Goal: Register for event/course

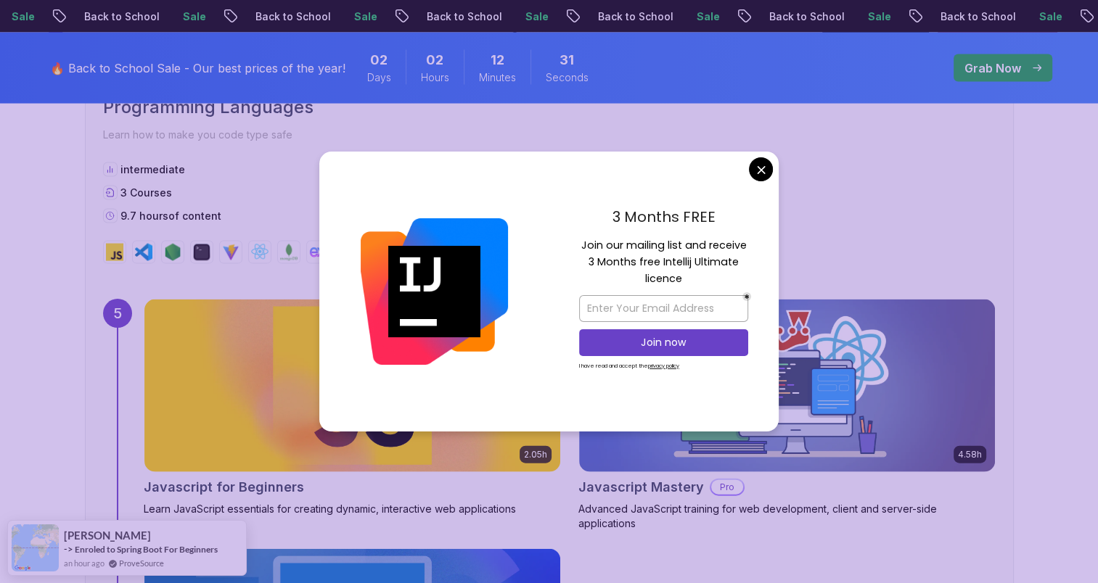
scroll to position [3001, 0]
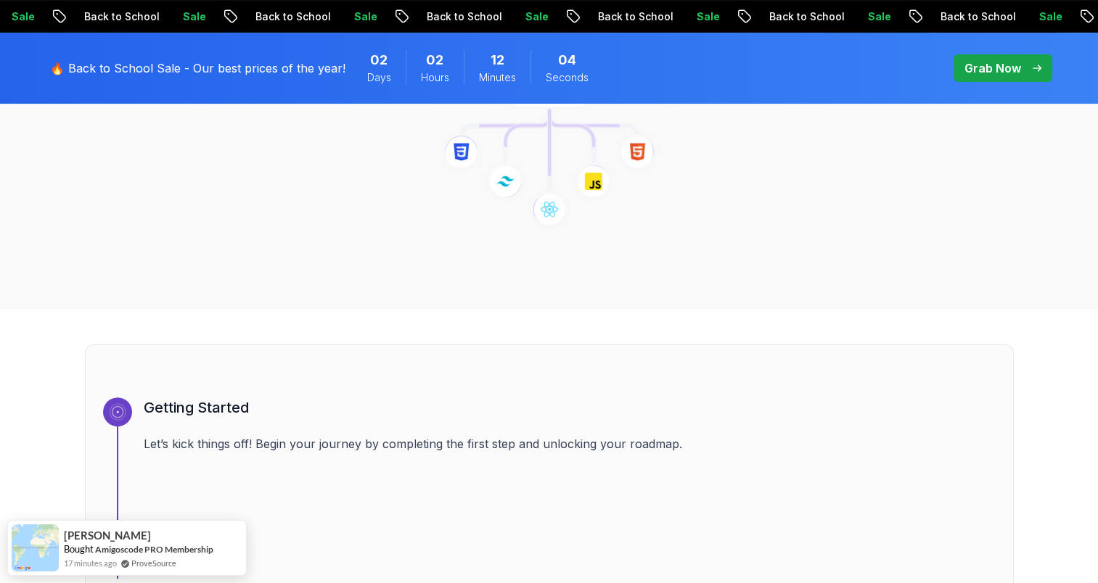
scroll to position [128, 0]
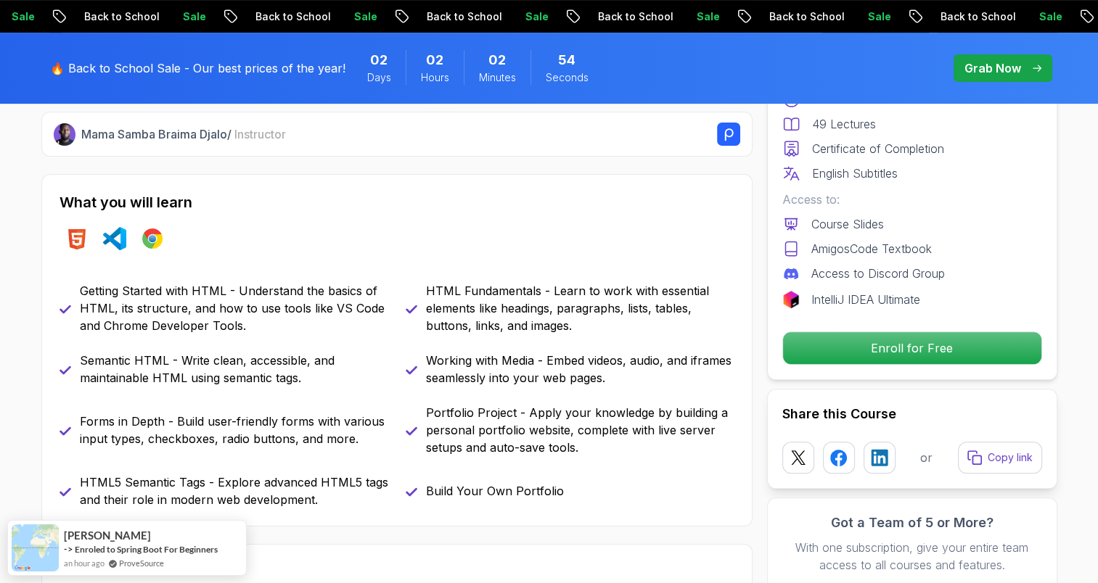
scroll to position [563, 0]
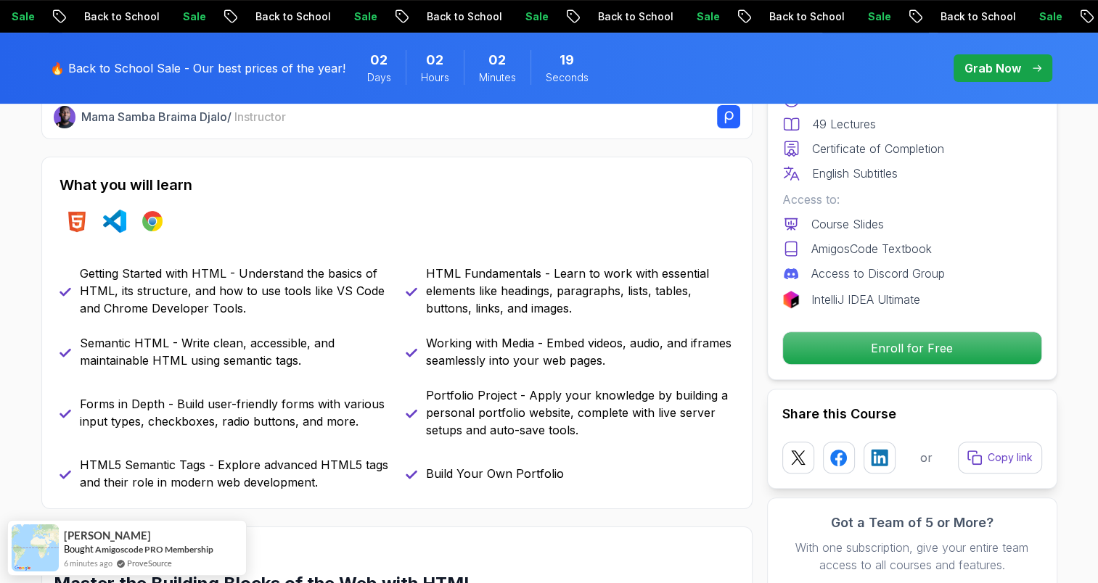
scroll to position [592, 0]
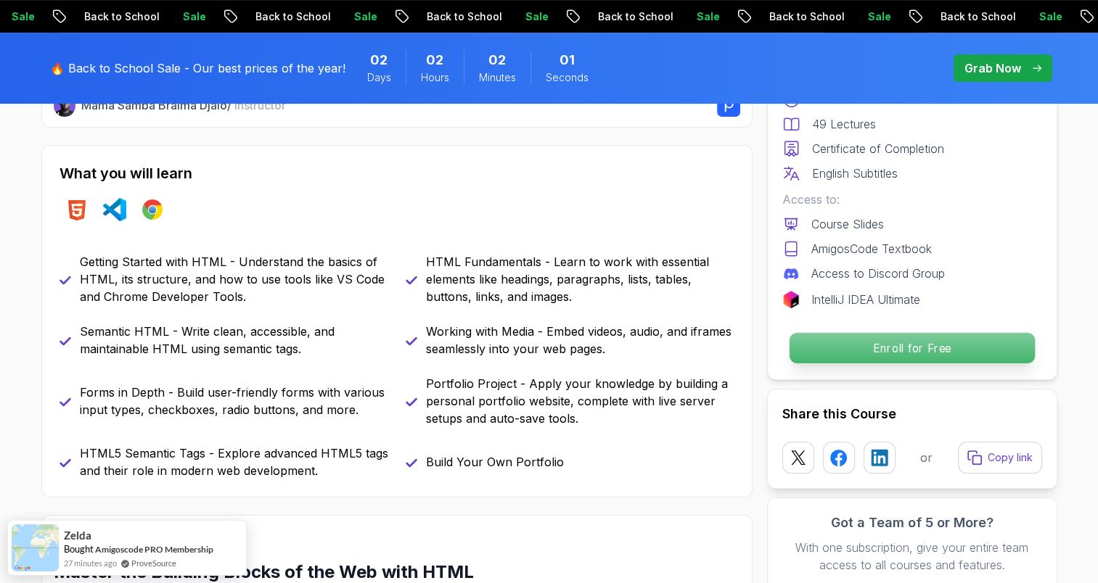
click at [813, 356] on p "Enroll for Free" at bounding box center [911, 348] width 245 height 30
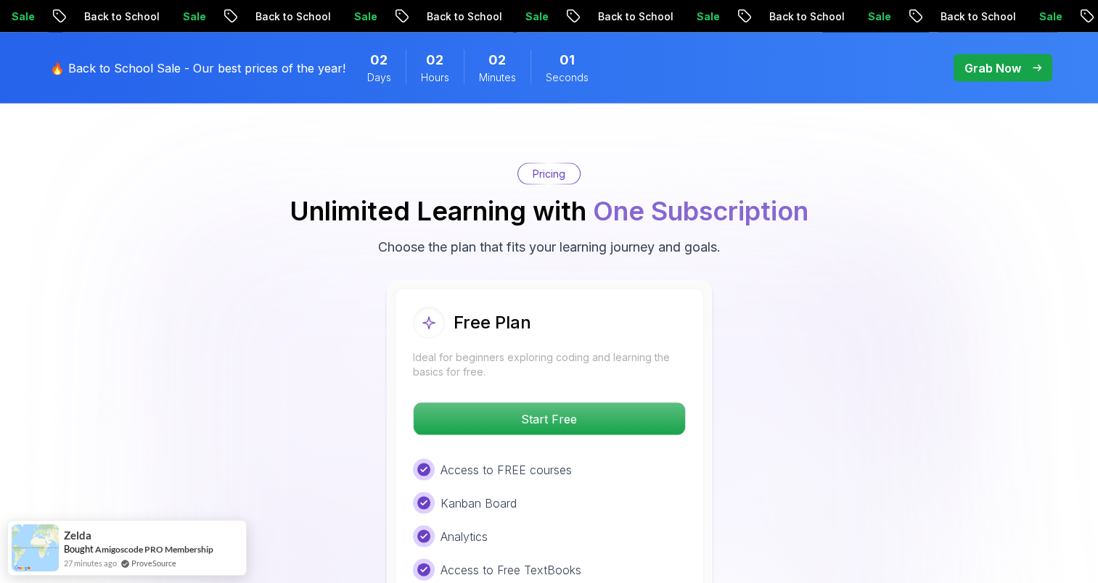
scroll to position [2933, 0]
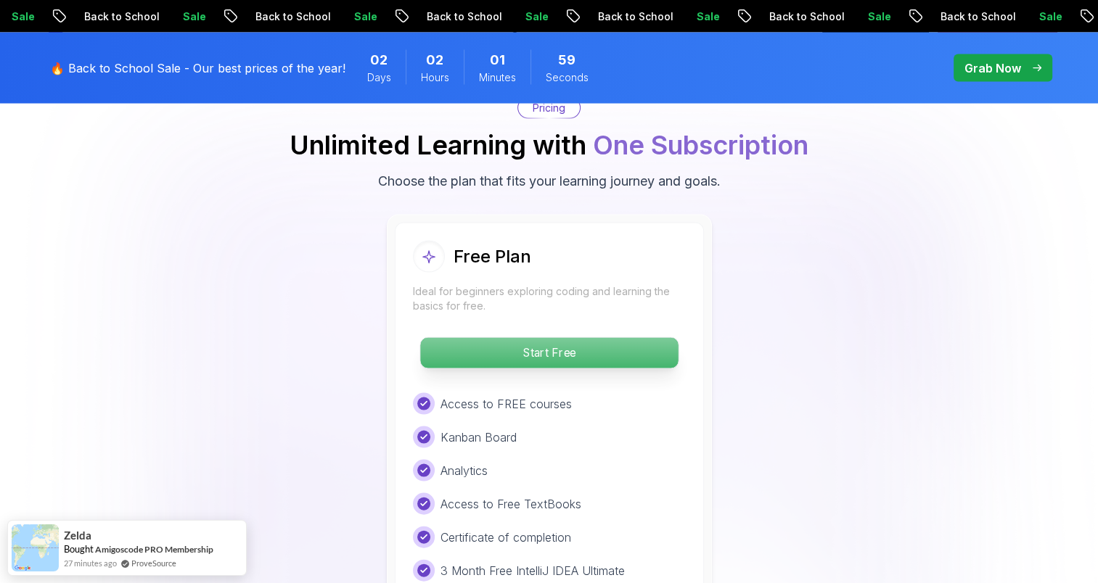
click at [503, 340] on p "Start Free" at bounding box center [549, 353] width 258 height 30
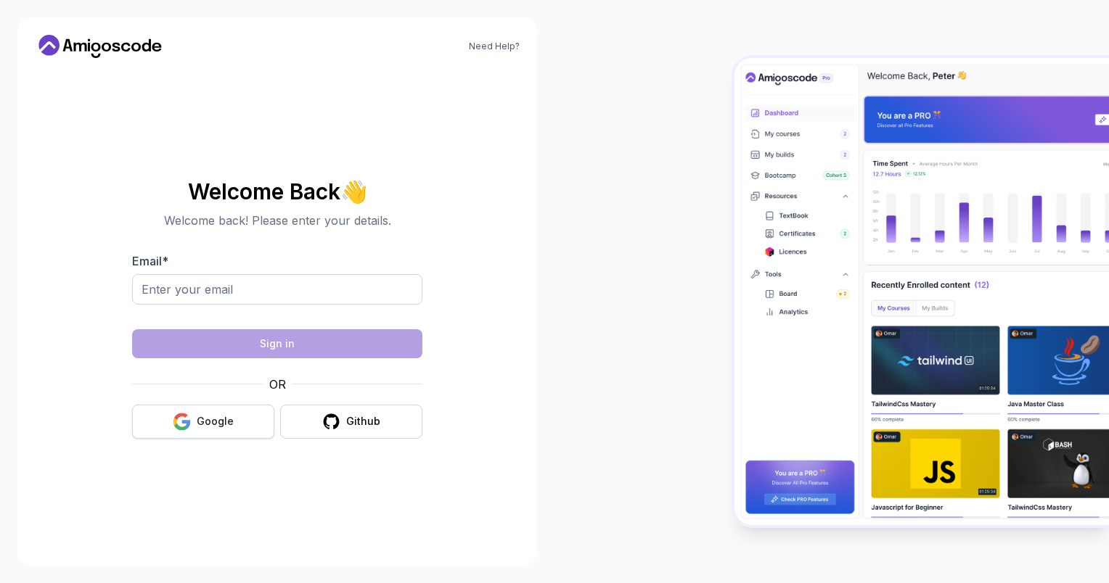
click at [218, 420] on div "Google" at bounding box center [215, 421] width 37 height 15
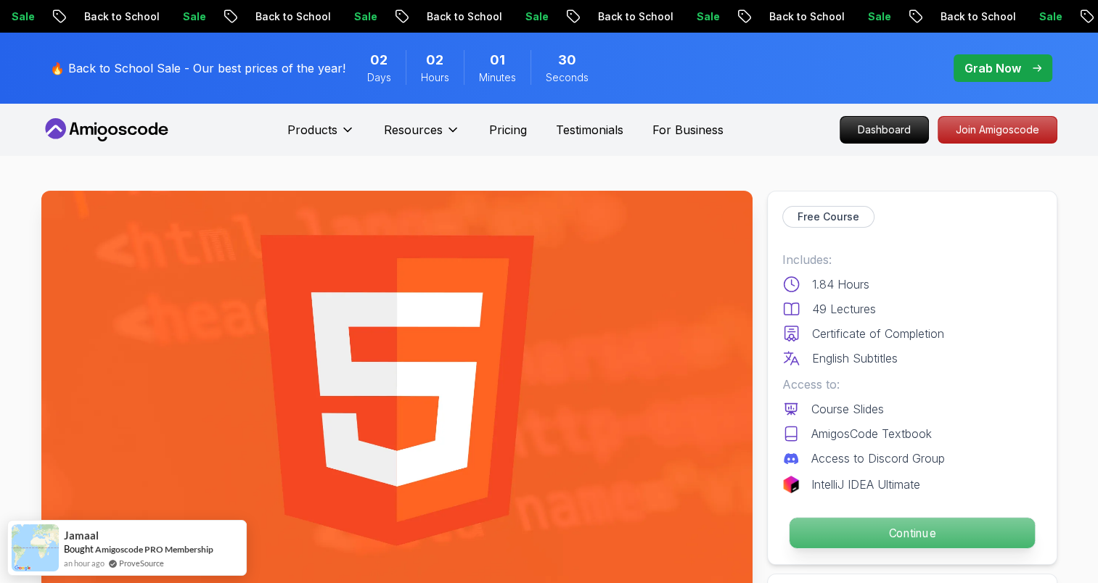
click at [875, 532] on p "Continue" at bounding box center [911, 533] width 245 height 30
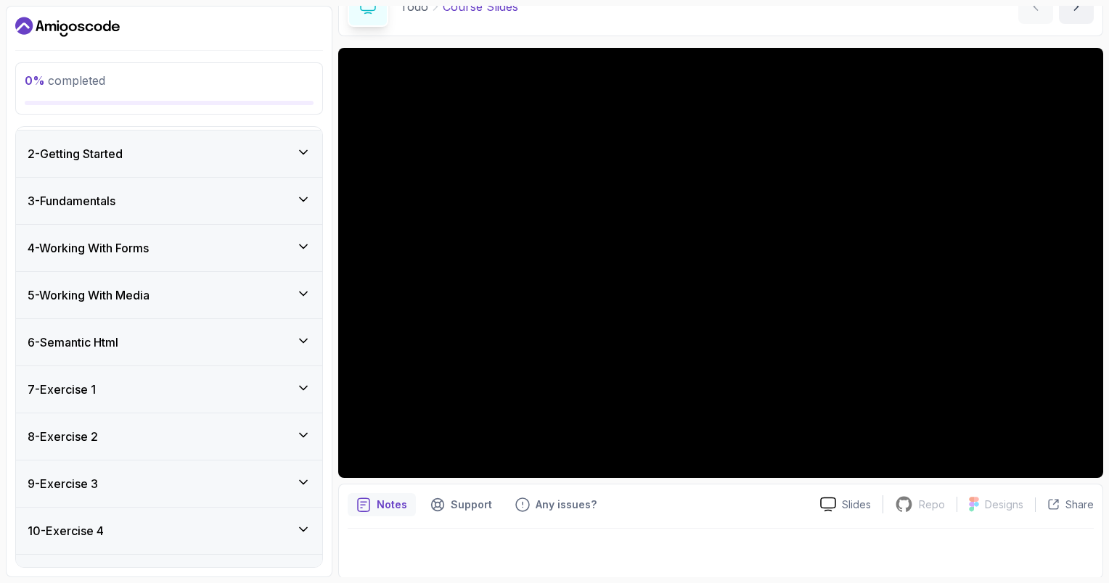
scroll to position [197, 0]
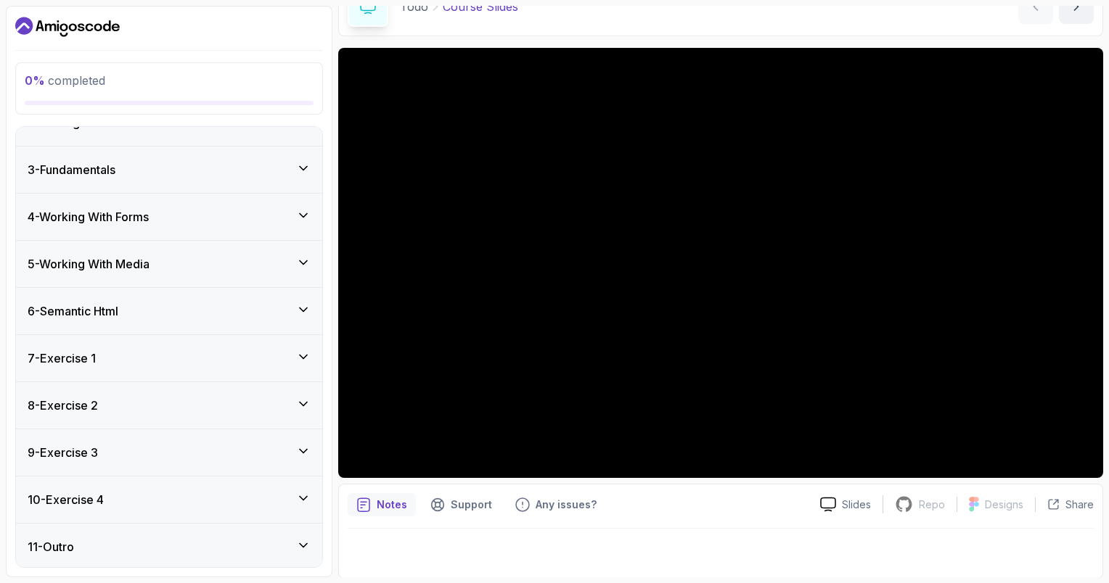
click at [91, 358] on h3 "7 - Exercise 1" at bounding box center [62, 358] width 68 height 17
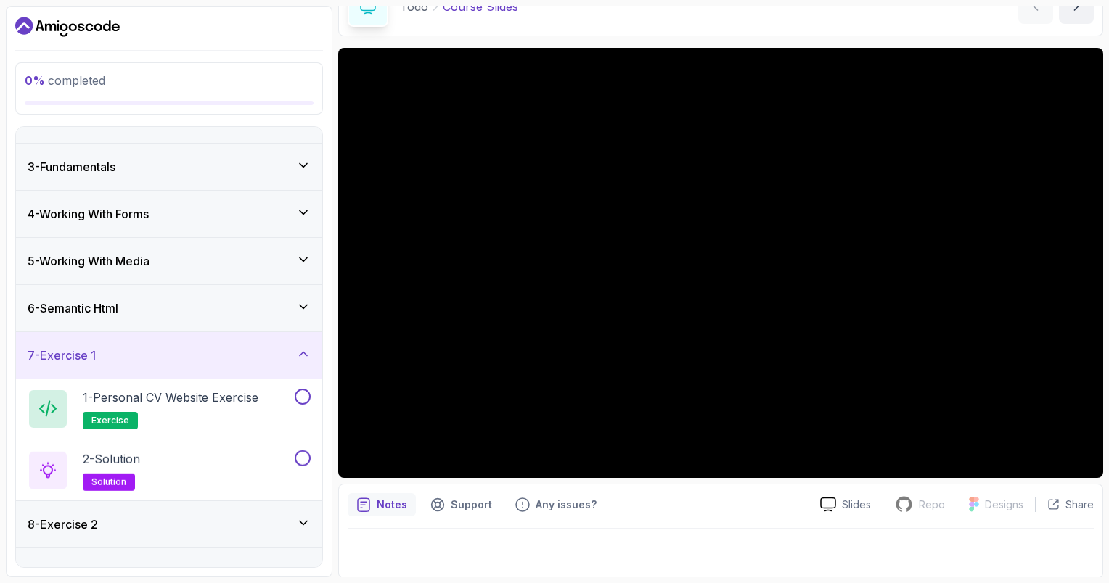
scroll to position [75, 0]
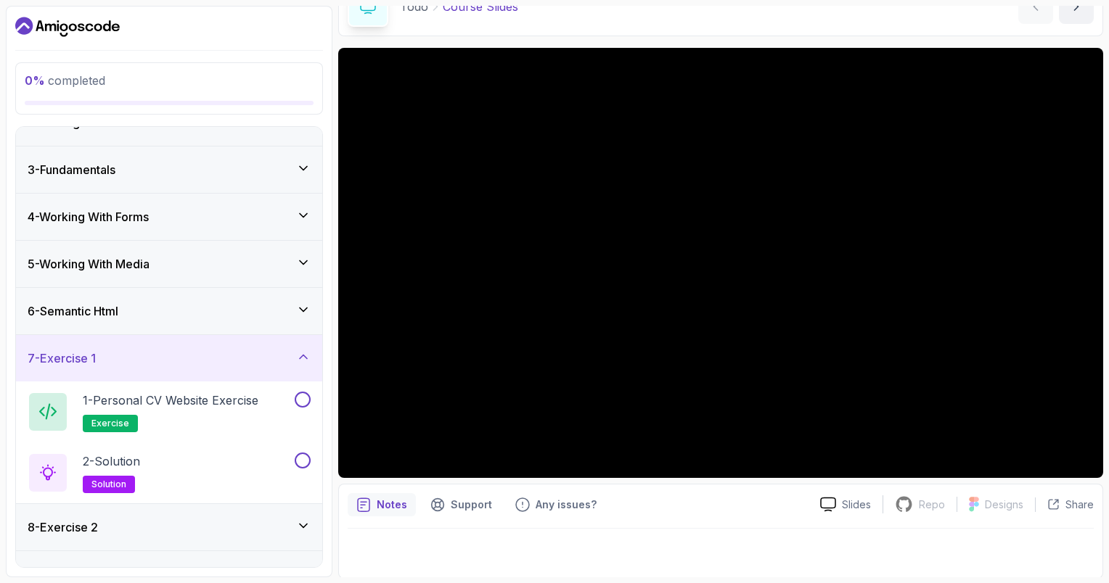
click at [91, 358] on h3 "7 - Exercise 1" at bounding box center [62, 358] width 68 height 17
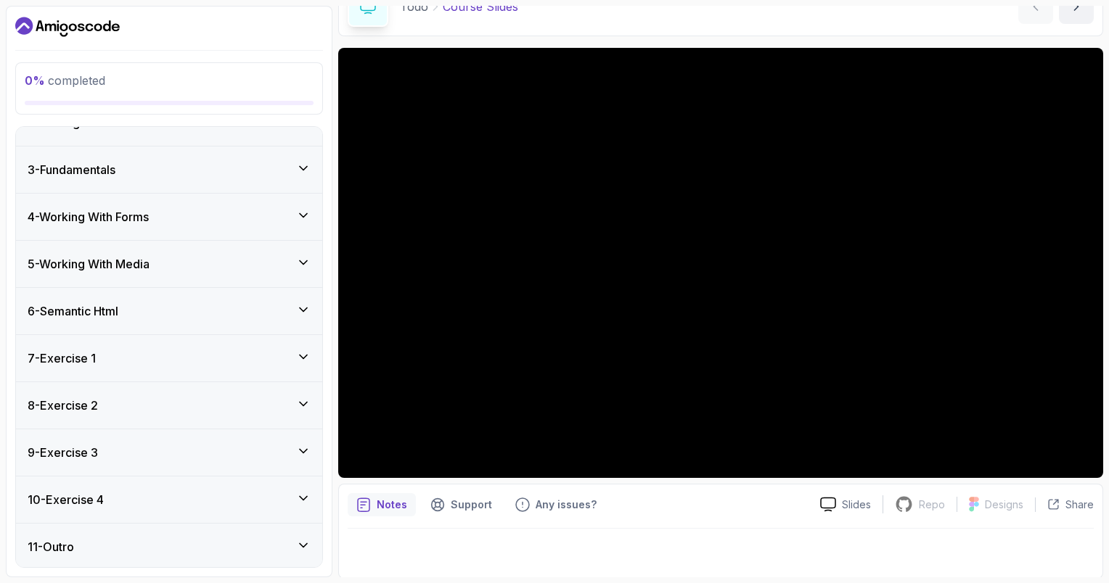
scroll to position [75, 0]
click at [84, 525] on div "11 - Outro" at bounding box center [169, 546] width 306 height 46
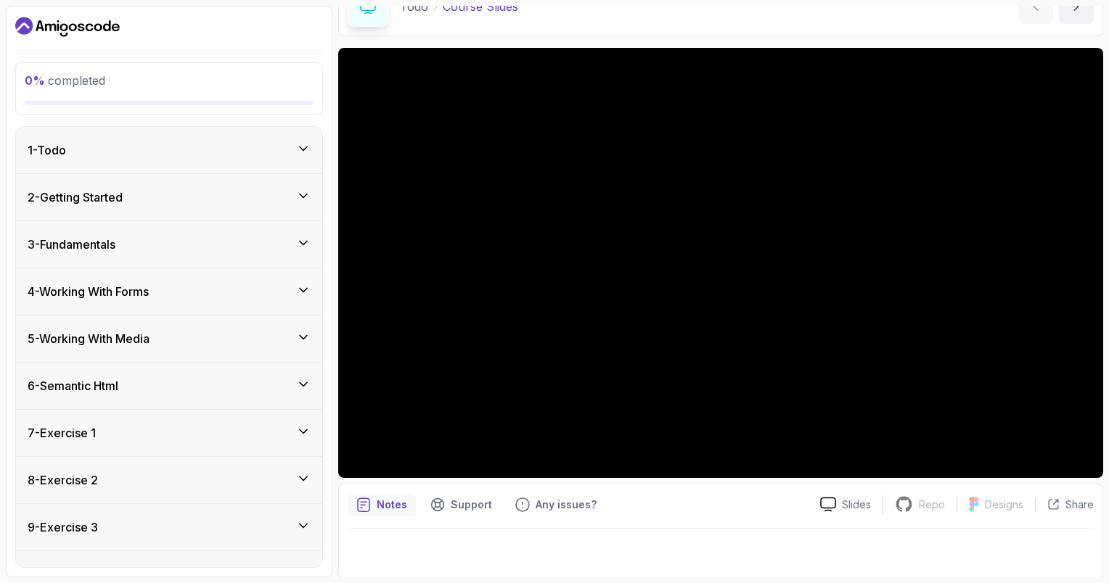
scroll to position [0, 0]
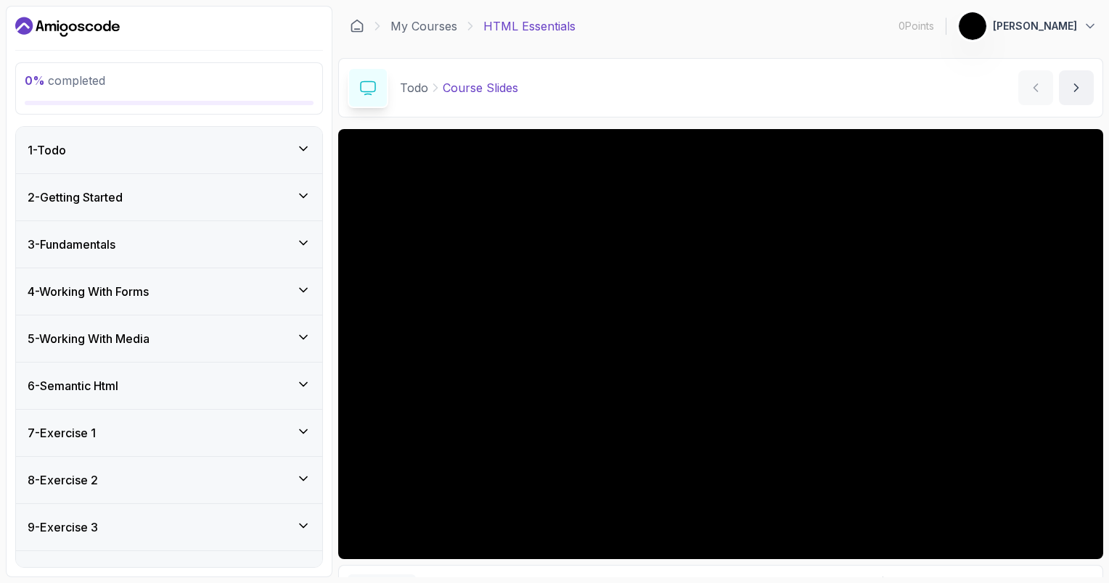
click at [121, 157] on div "1 - Todo" at bounding box center [169, 149] width 283 height 17
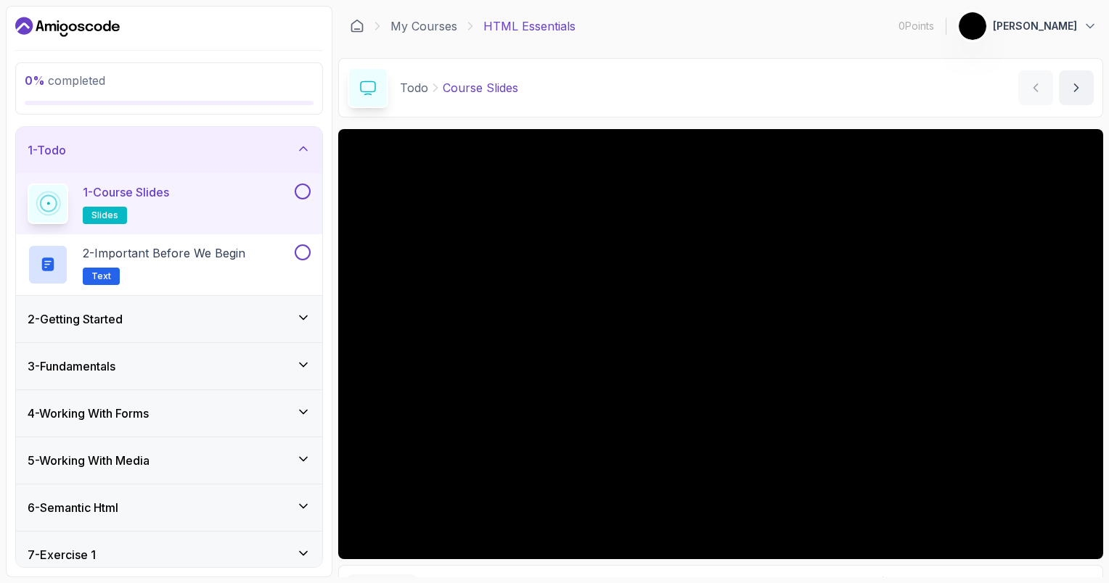
click at [136, 158] on div "1 - Todo" at bounding box center [169, 150] width 306 height 46
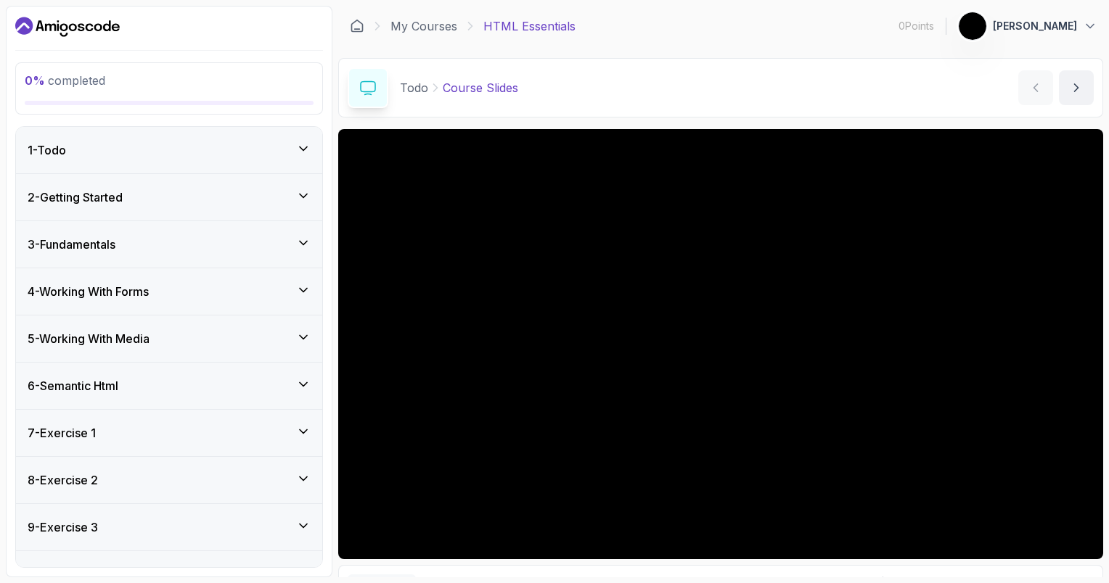
click at [136, 158] on div "1 - Todo" at bounding box center [169, 150] width 306 height 46
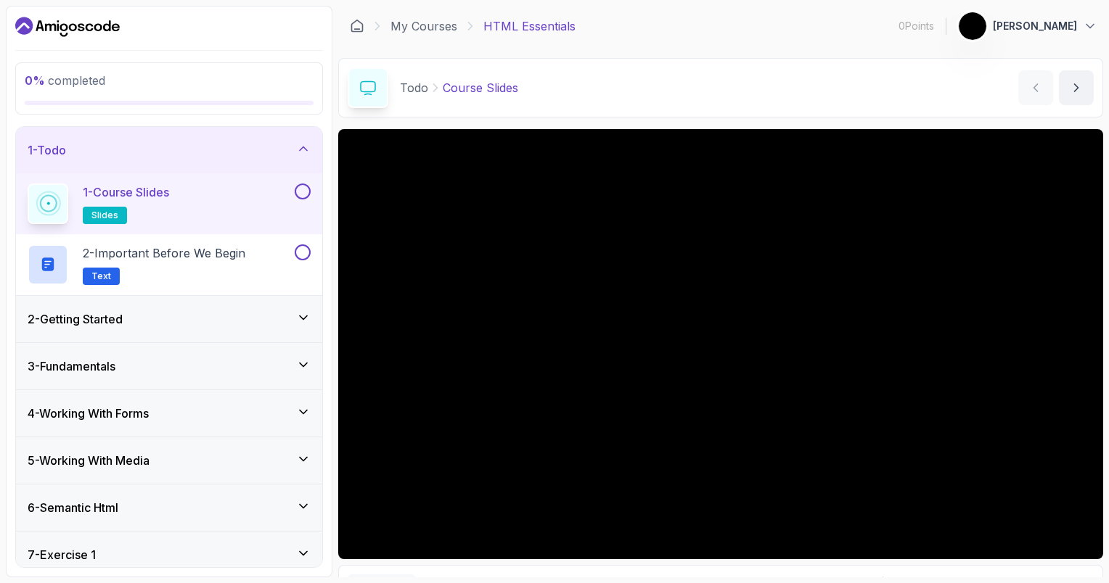
click at [134, 192] on p "1 - Course Slides" at bounding box center [126, 192] width 86 height 17
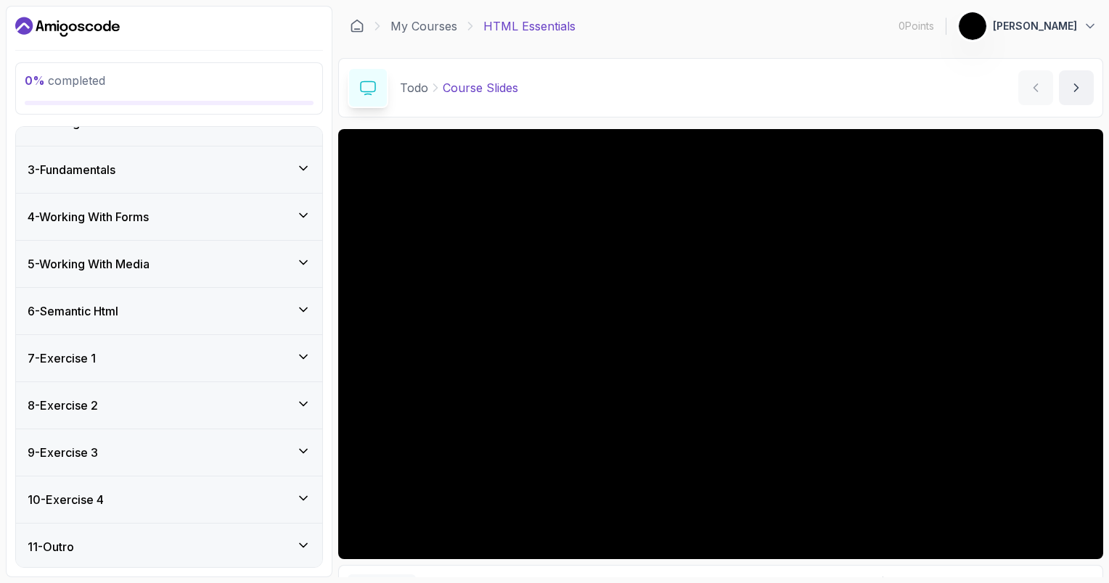
scroll to position [81, 0]
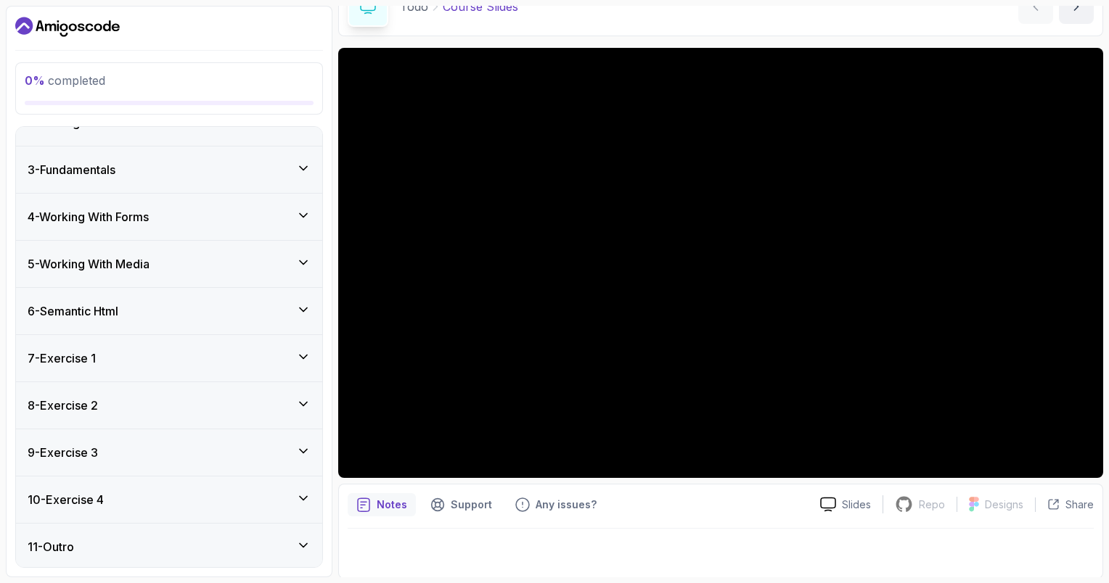
click at [223, 363] on div "7 - Exercise 1" at bounding box center [169, 358] width 283 height 17
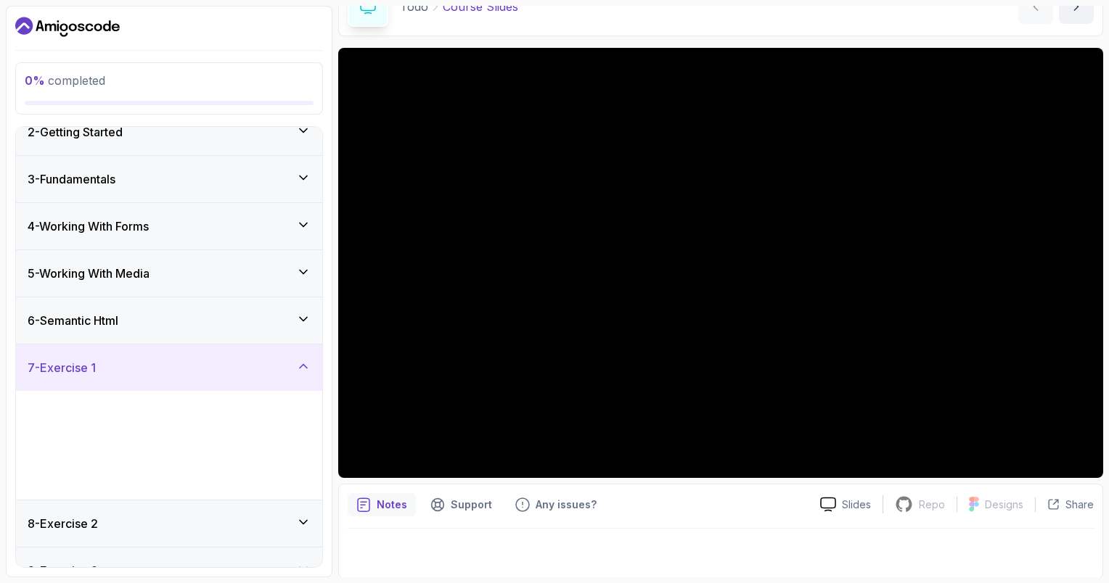
scroll to position [75, 0]
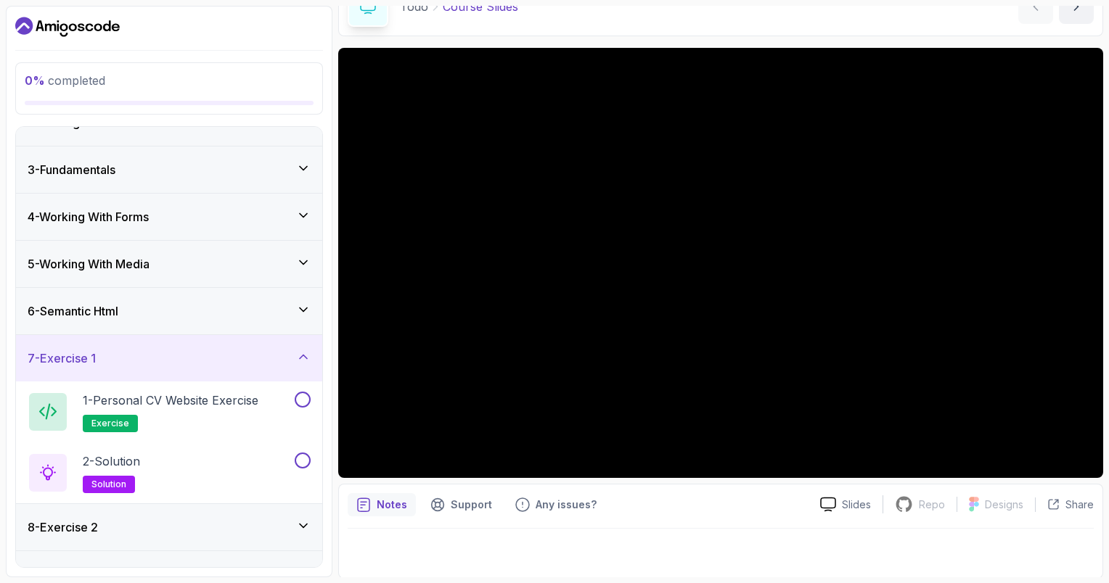
click at [223, 363] on div "7 - Exercise 1" at bounding box center [169, 358] width 283 height 17
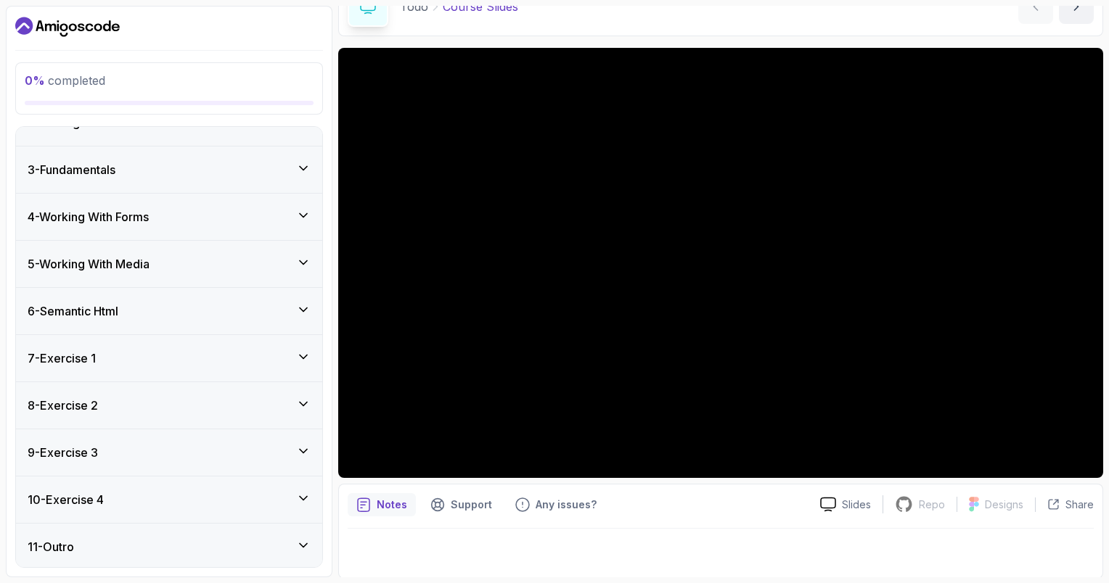
click at [205, 419] on div "8 - Exercise 2" at bounding box center [169, 405] width 306 height 46
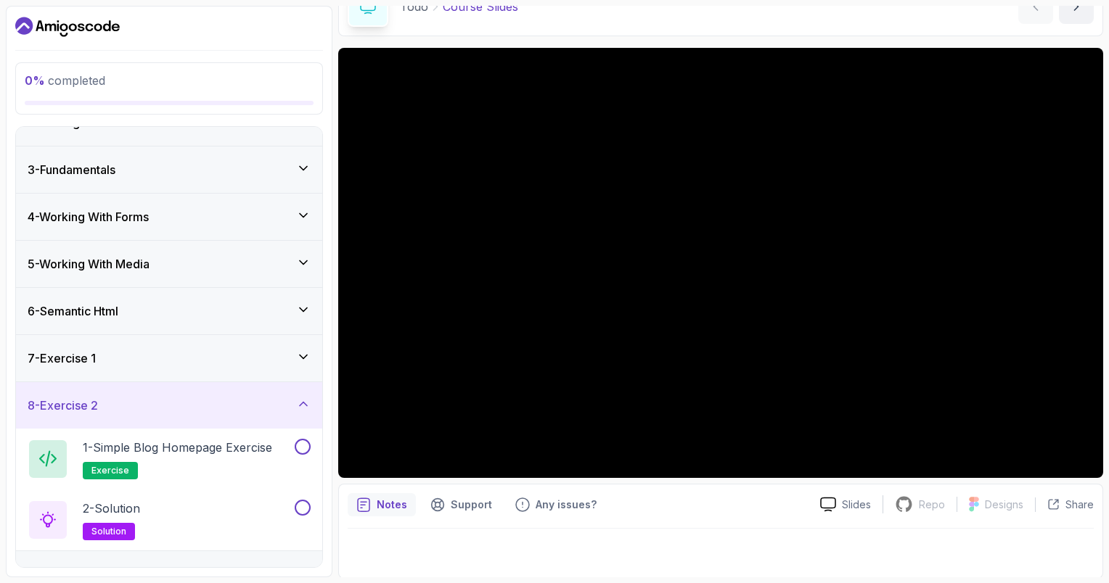
scroll to position [197, 0]
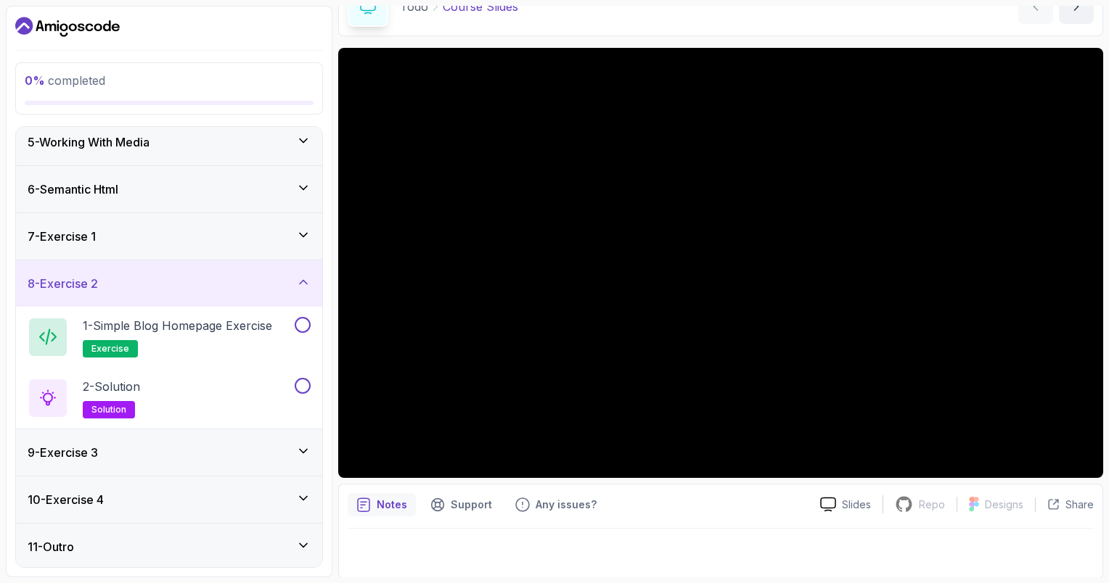
click at [184, 445] on div "9 - Exercise 3" at bounding box center [169, 452] width 283 height 17
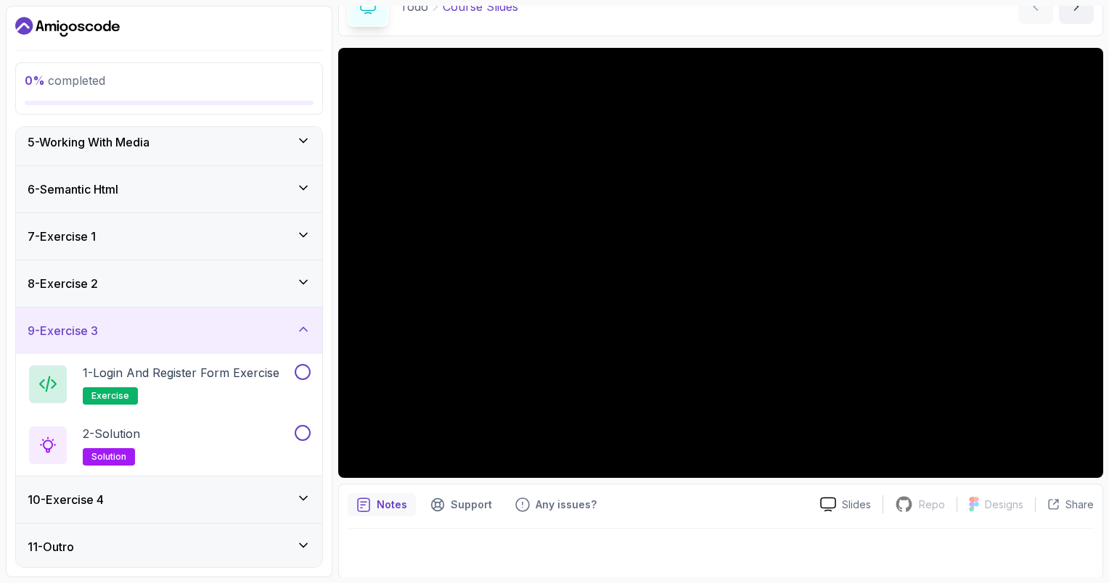
click at [157, 498] on div "10 - Exercise 4" at bounding box center [169, 499] width 283 height 17
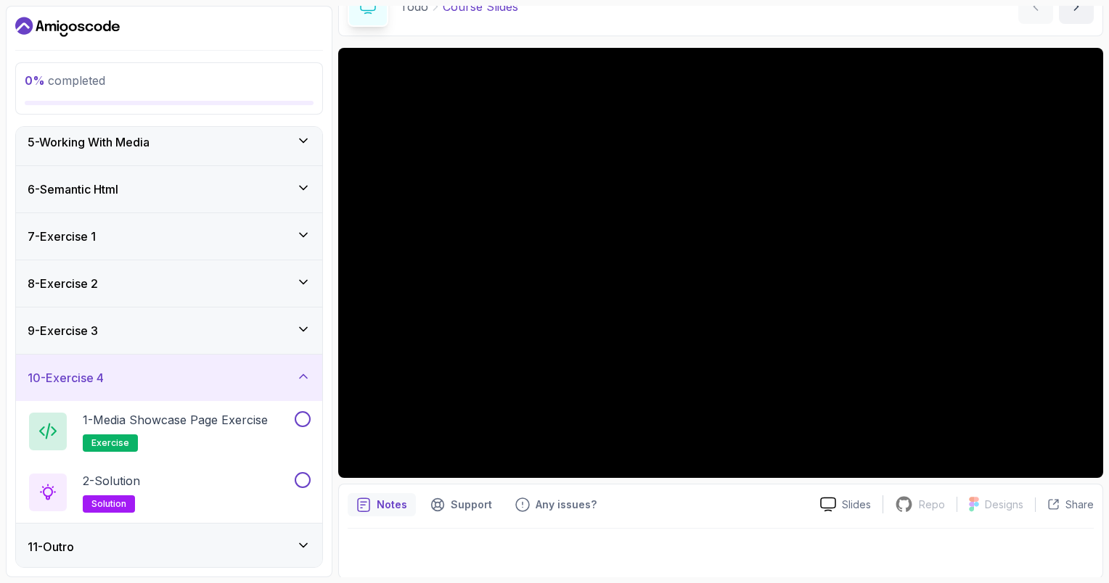
click at [164, 541] on div "11 - Outro" at bounding box center [169, 546] width 283 height 17
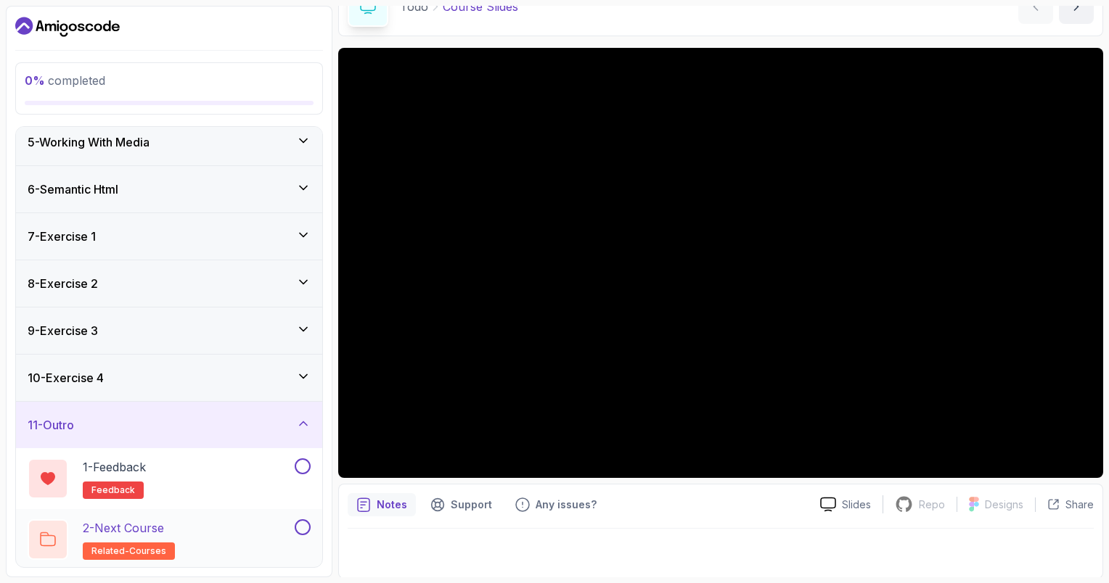
scroll to position [0, 0]
